Goal: Task Accomplishment & Management: Complete application form

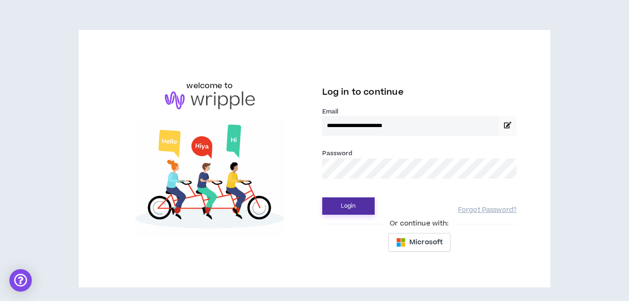
click at [339, 204] on button "Login" at bounding box center [348, 205] width 52 height 17
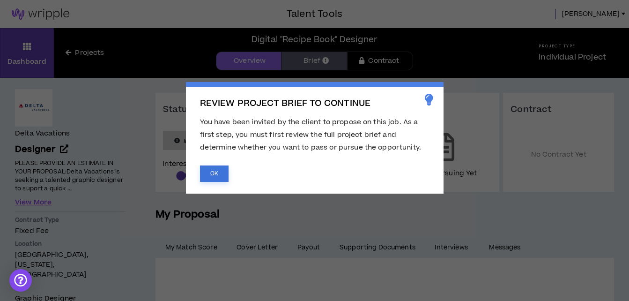
click at [219, 171] on button "OK" at bounding box center [214, 173] width 29 height 16
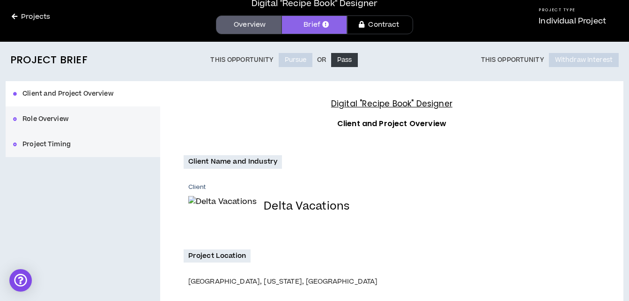
scroll to position [22, 0]
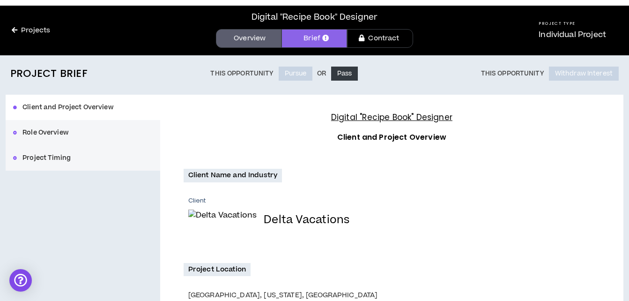
click at [41, 133] on button "Role Overview" at bounding box center [83, 132] width 155 height 25
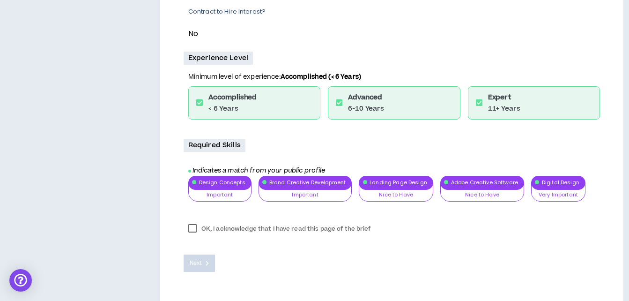
scroll to position [375, 0]
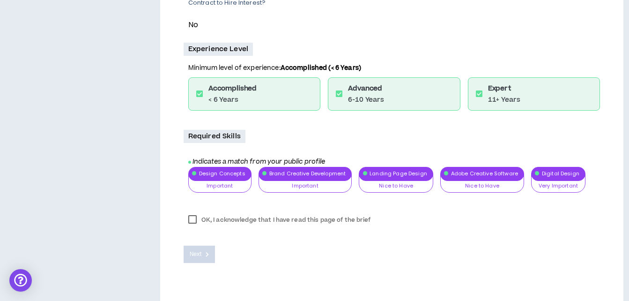
click at [189, 218] on label "OK, I acknowledge that I have read this page of the brief" at bounding box center [280, 220] width 192 height 14
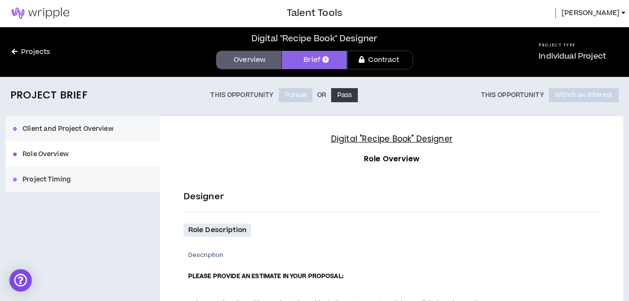
scroll to position [0, 0]
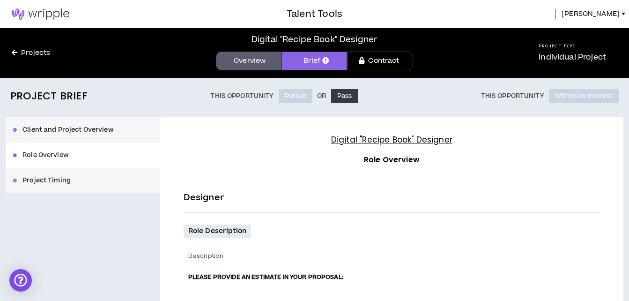
click at [50, 179] on button "Project Timing" at bounding box center [83, 180] width 155 height 25
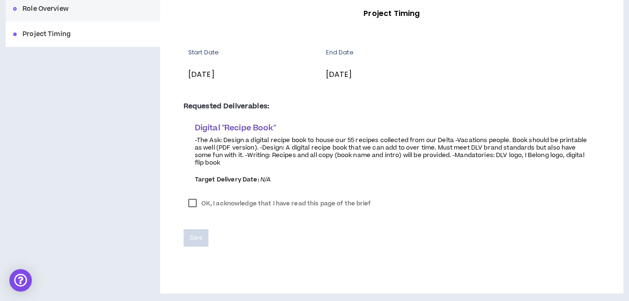
scroll to position [148, 0]
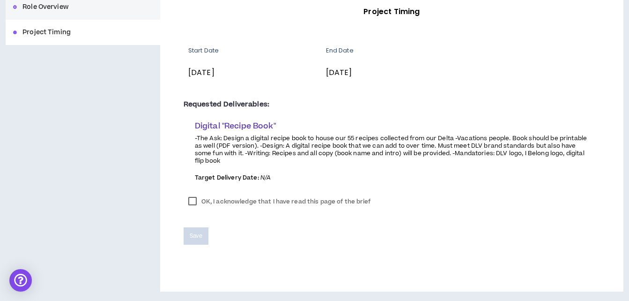
click at [192, 200] on label "OK, I acknowledge that I have read this page of the brief" at bounding box center [280, 201] width 192 height 14
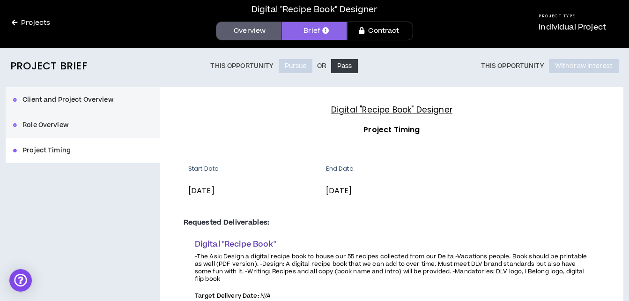
scroll to position [7, 0]
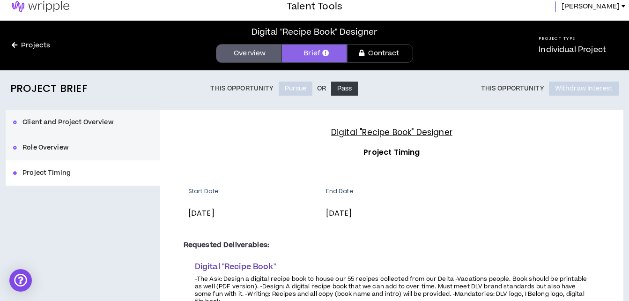
click at [373, 55] on link "Contract" at bounding box center [380, 53] width 66 height 19
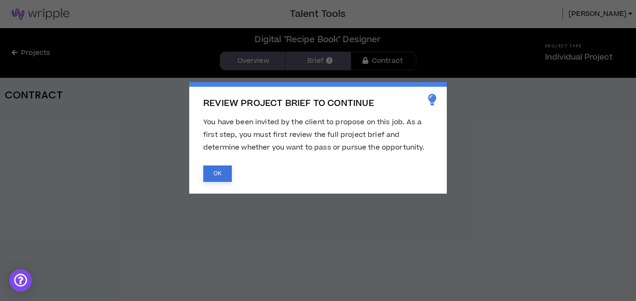
click at [213, 175] on button "OK" at bounding box center [217, 173] width 29 height 16
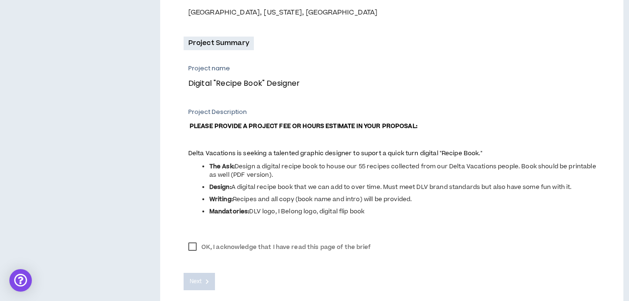
scroll to position [328, 0]
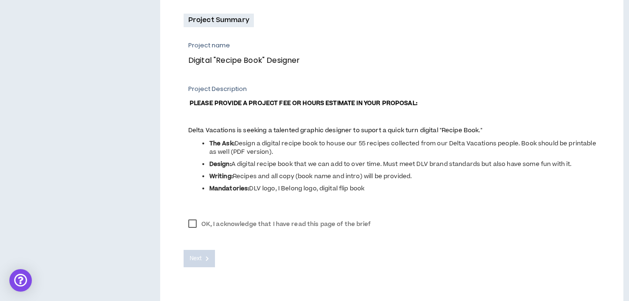
click at [192, 223] on label "OK, I acknowledge that I have read this page of the brief" at bounding box center [280, 224] width 192 height 14
click at [197, 257] on span "Next" at bounding box center [196, 258] width 12 height 9
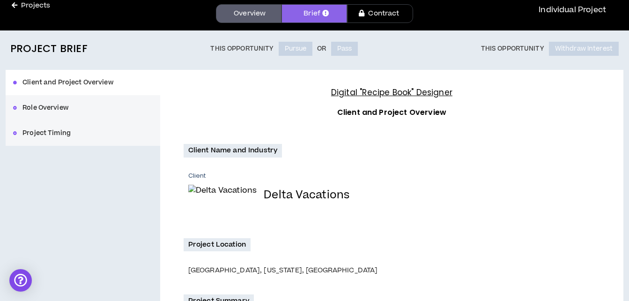
scroll to position [47, 0]
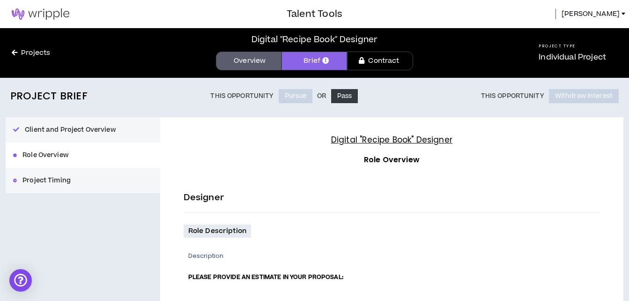
click at [306, 60] on link "Brief" at bounding box center [314, 61] width 66 height 19
click at [43, 158] on div "Client and Project Overview Role Overview Project Timing" at bounding box center [83, 155] width 155 height 76
click at [43, 183] on button "Project Timing" at bounding box center [83, 180] width 155 height 25
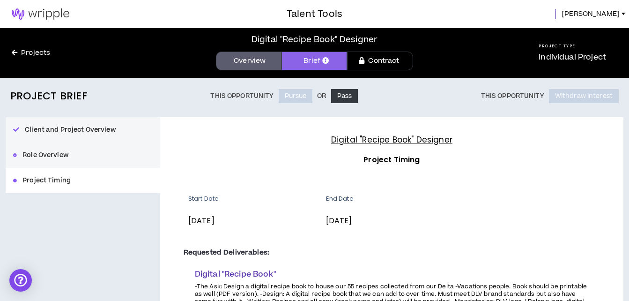
click at [378, 58] on link "Contract" at bounding box center [380, 61] width 66 height 19
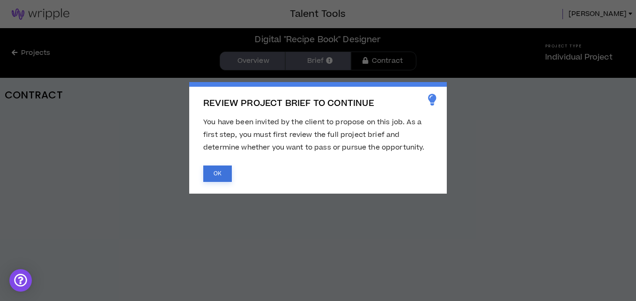
click at [216, 174] on button "OK" at bounding box center [217, 173] width 29 height 16
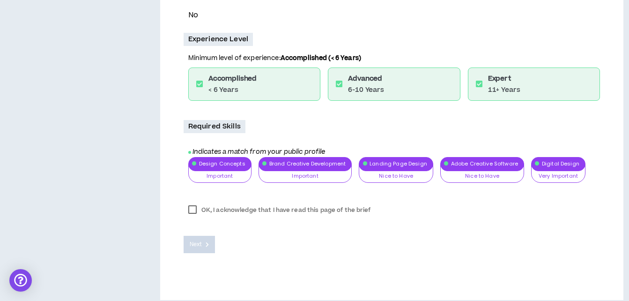
scroll to position [393, 0]
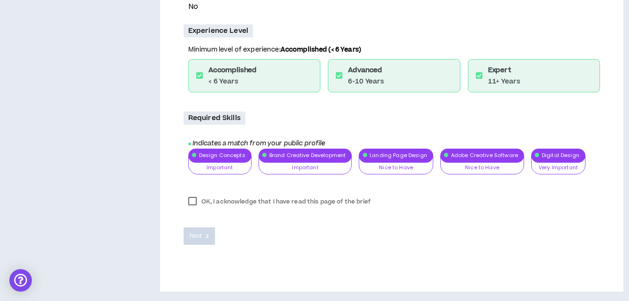
click at [192, 199] on label "OK, I acknowledge that I have read this page of the brief" at bounding box center [280, 201] width 192 height 14
click at [198, 235] on span "Next" at bounding box center [196, 235] width 12 height 9
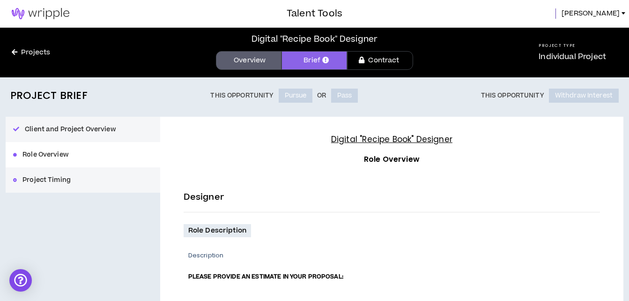
scroll to position [0, 0]
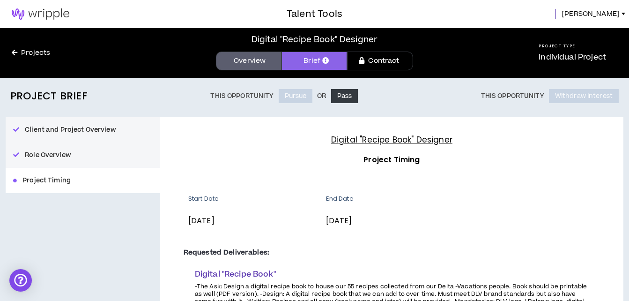
click at [41, 182] on div "Client and Project Overview Role Overview Project Timing" at bounding box center [83, 155] width 155 height 76
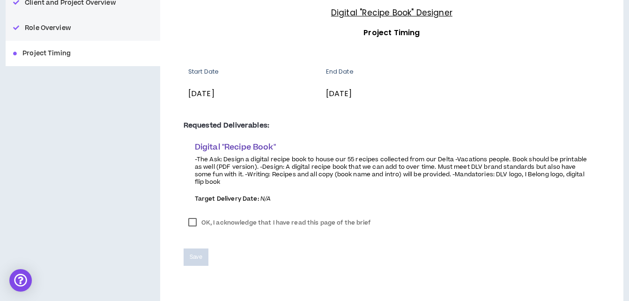
scroll to position [148, 0]
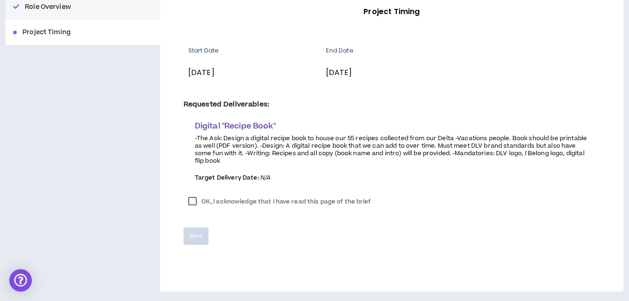
click at [196, 203] on label "OK, I acknowledge that I have read this page of the brief" at bounding box center [280, 201] width 192 height 14
click at [192, 234] on span "Save" at bounding box center [196, 235] width 13 height 9
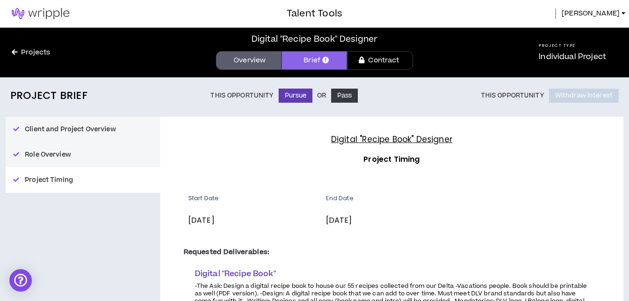
scroll to position [0, 0]
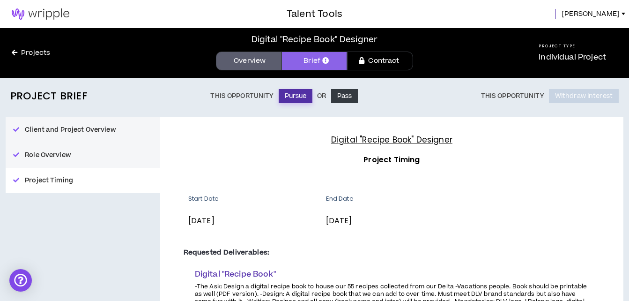
click at [293, 97] on button "Pursue" at bounding box center [296, 96] width 34 height 14
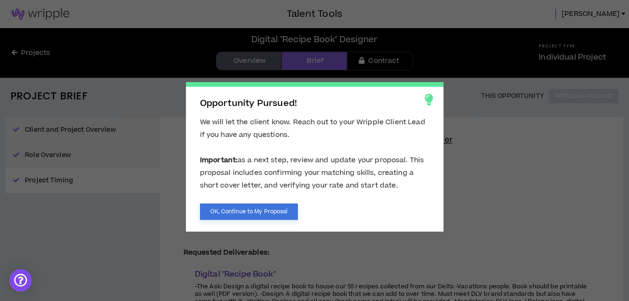
click at [231, 209] on button "OK, Continue to My Proposal" at bounding box center [249, 211] width 98 height 16
